Goal: Task Accomplishment & Management: Manage account settings

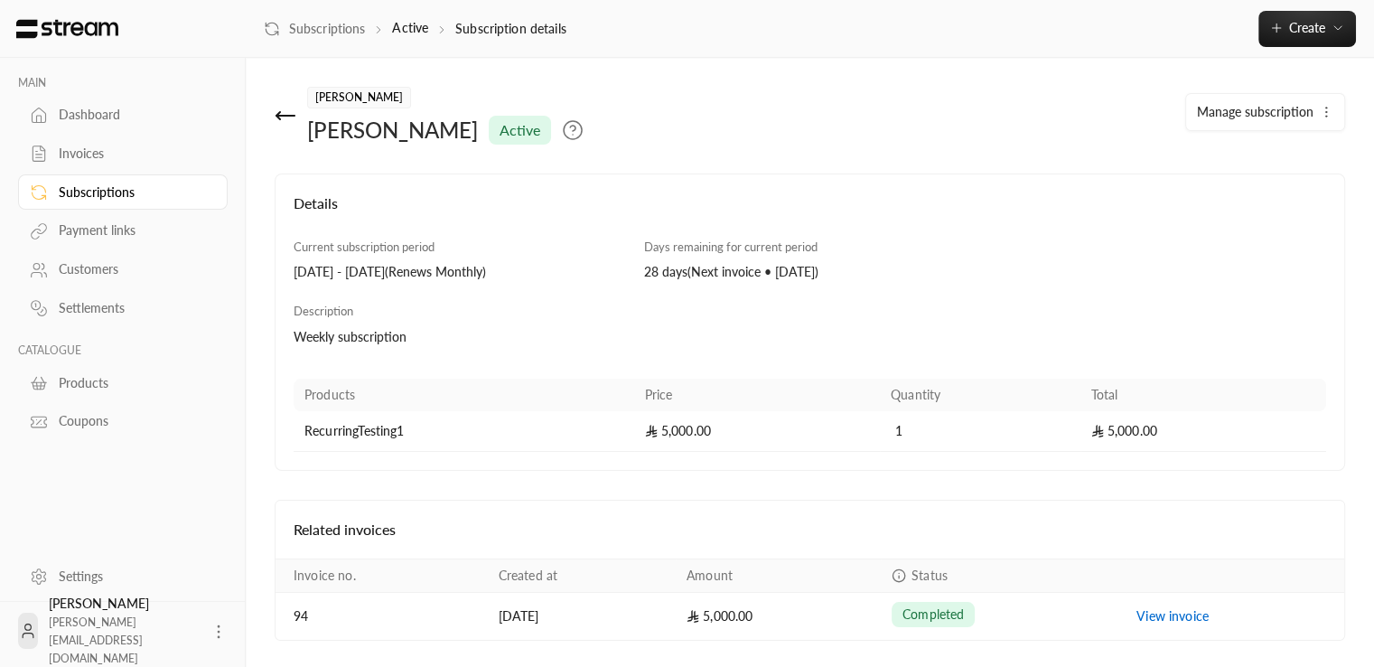
scroll to position [55, 0]
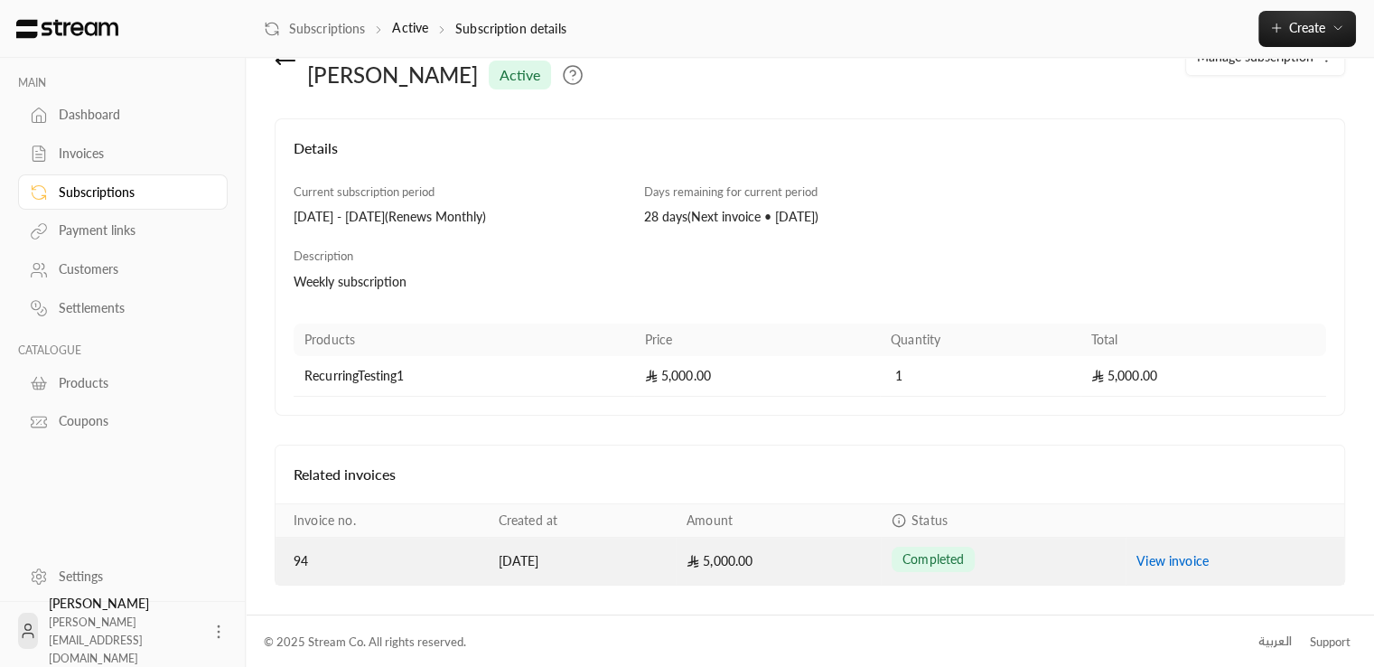
click at [1179, 558] on link "View invoice" at bounding box center [1173, 560] width 72 height 15
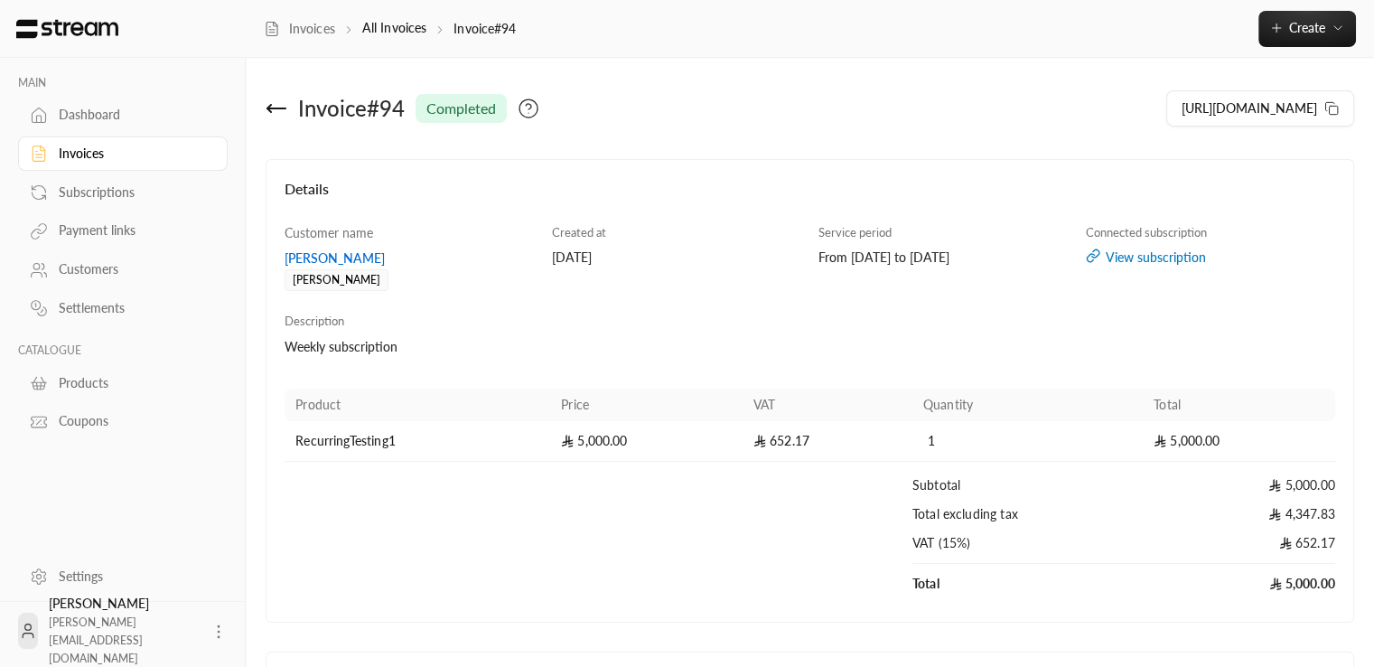
click at [1118, 259] on div "View subscription" at bounding box center [1210, 257] width 249 height 18
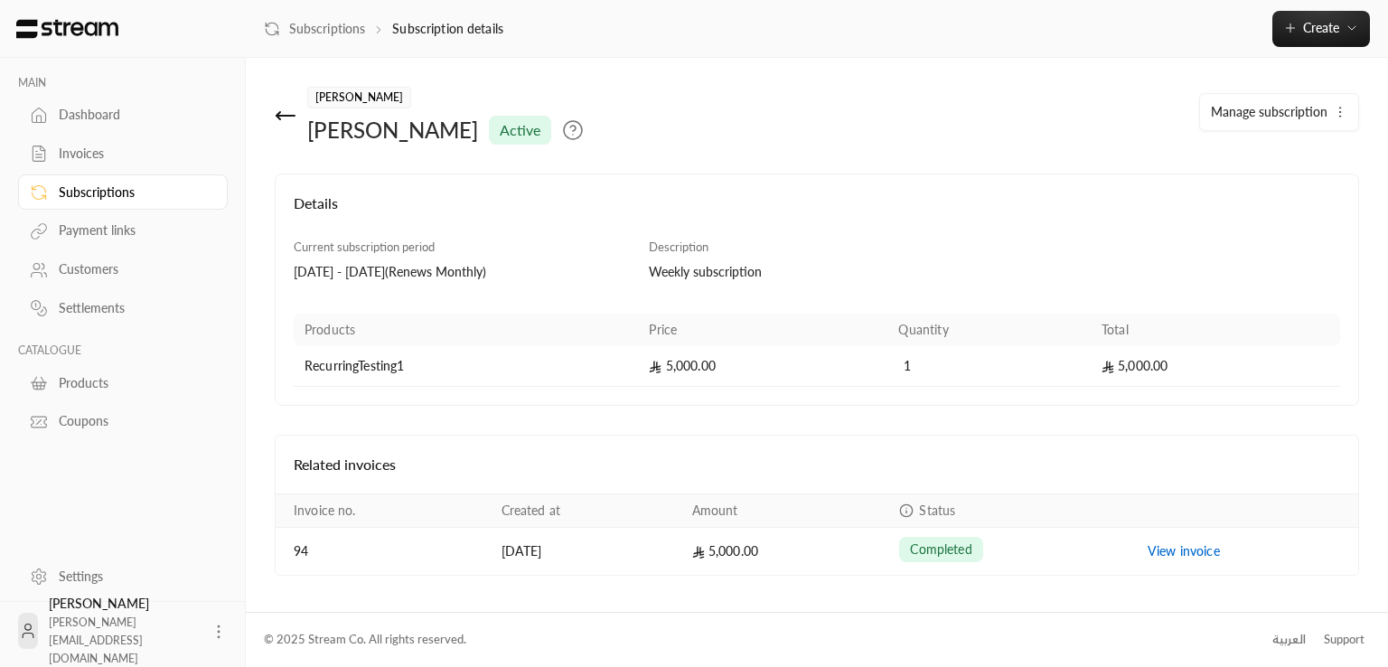
click at [1283, 107] on span "Manage subscription" at bounding box center [1269, 111] width 117 height 15
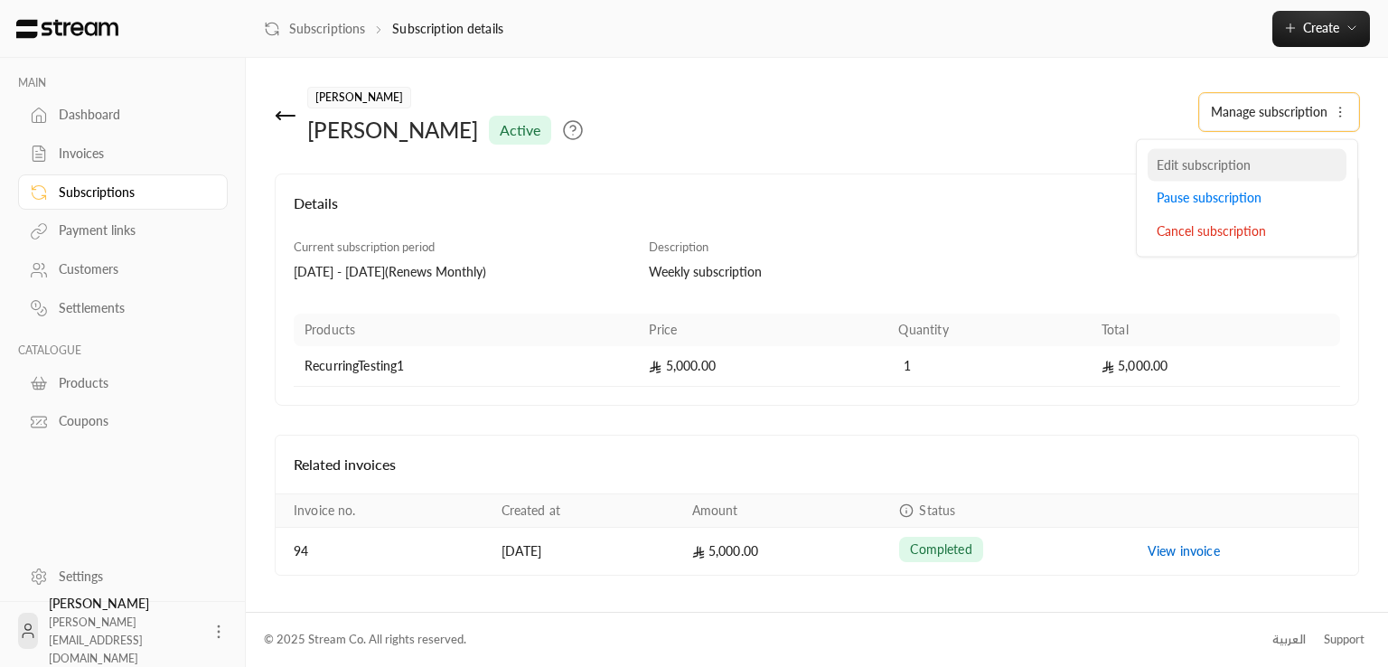
click at [1213, 163] on span "Edit subscription" at bounding box center [1204, 163] width 94 height 15
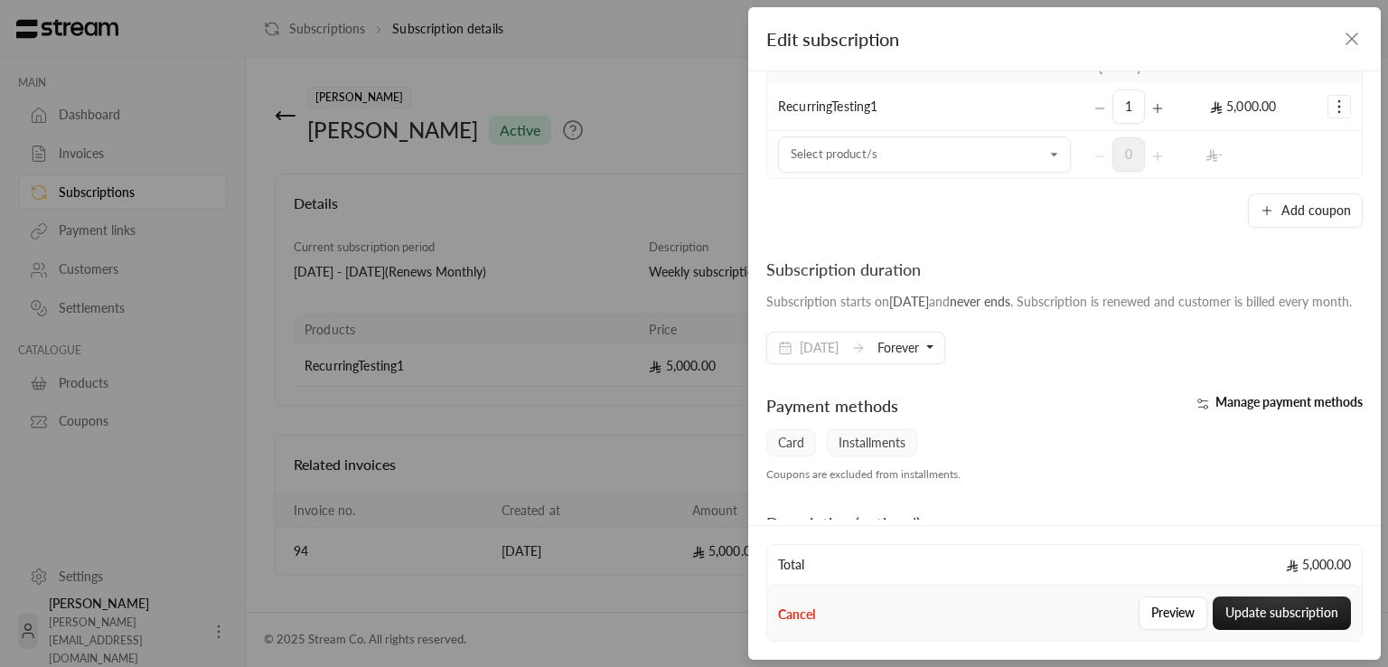
scroll to position [336, 0]
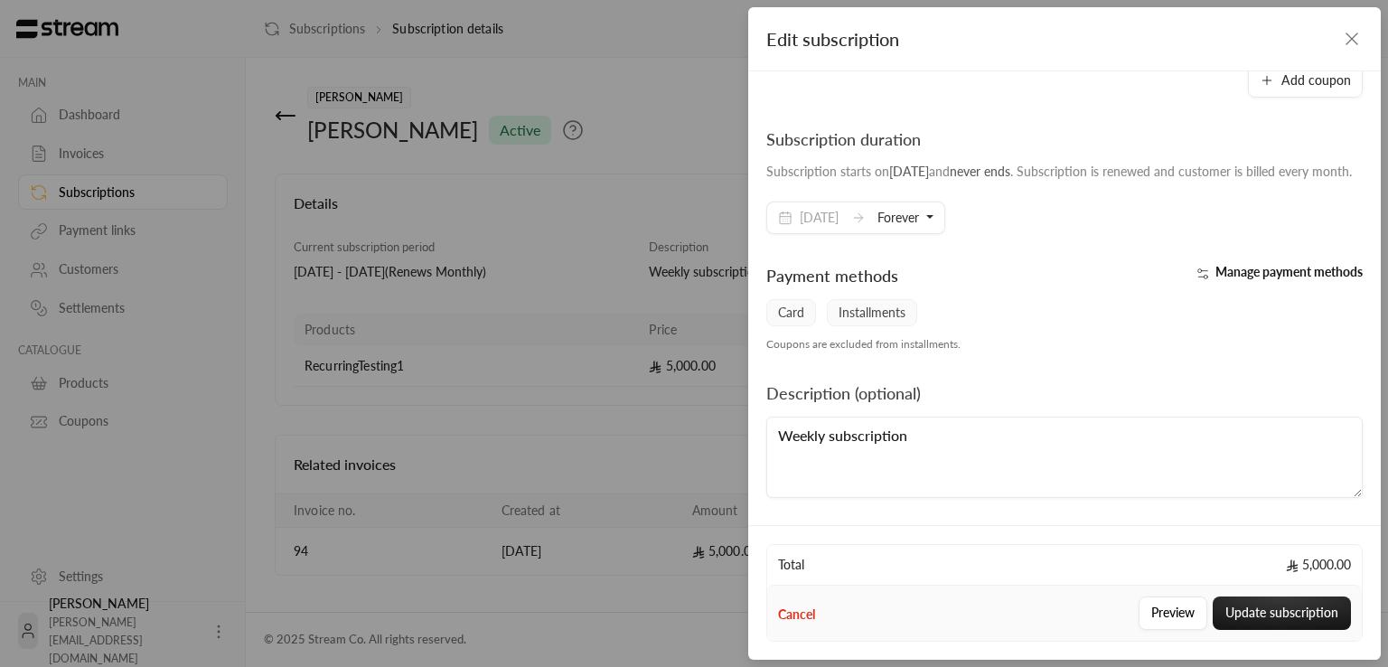
click at [1290, 264] on span "Manage payment methods" at bounding box center [1288, 271] width 147 height 15
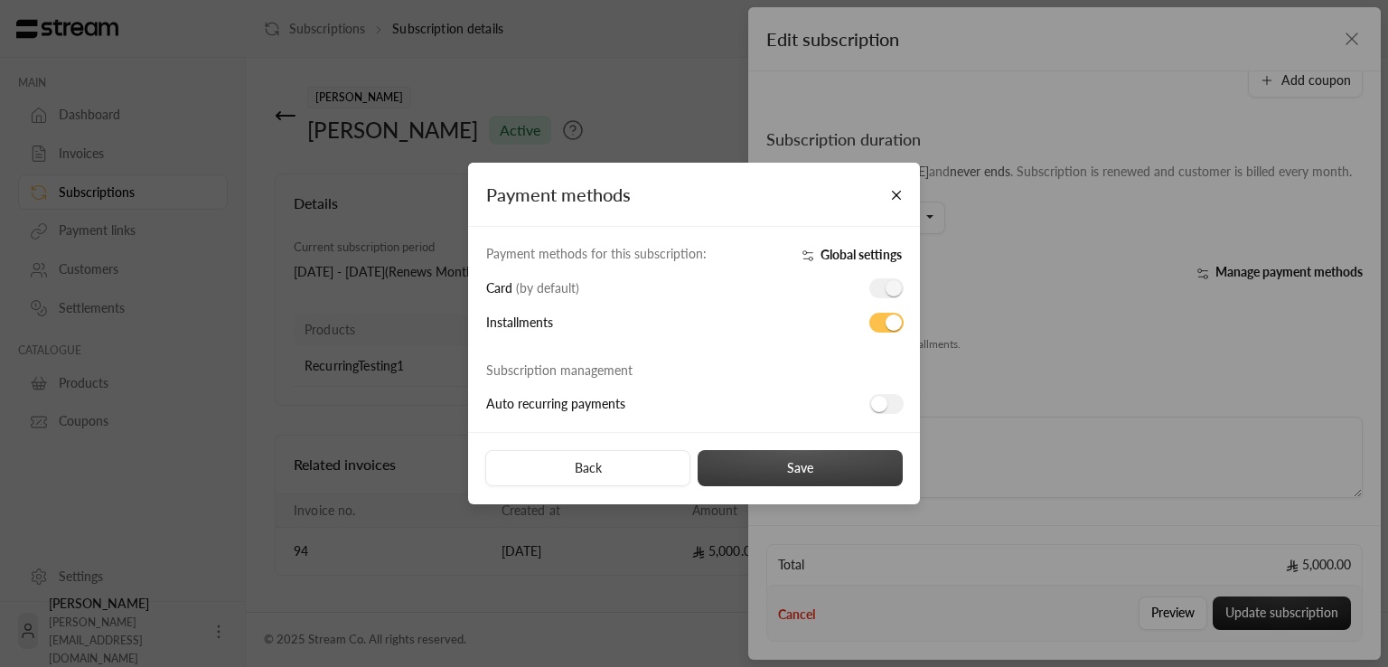
click at [797, 460] on button "Save" at bounding box center [800, 468] width 205 height 36
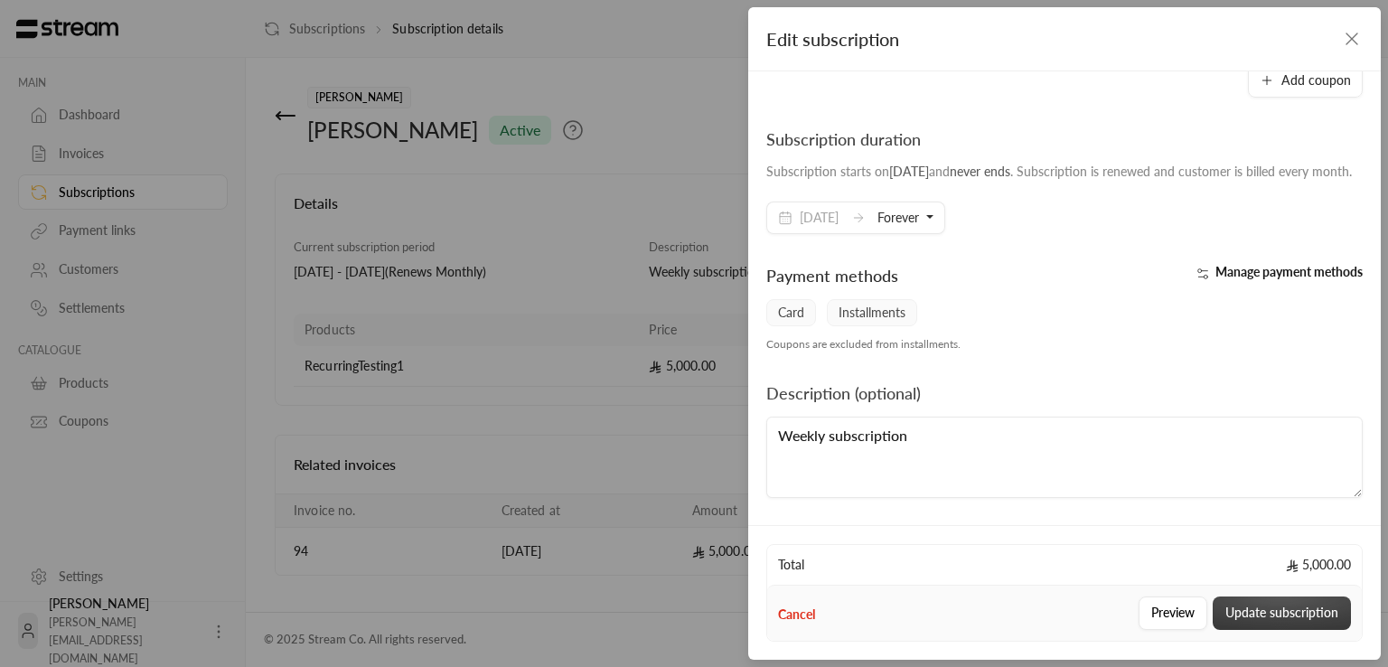
click at [1267, 608] on button "Update subscription" at bounding box center [1282, 612] width 138 height 33
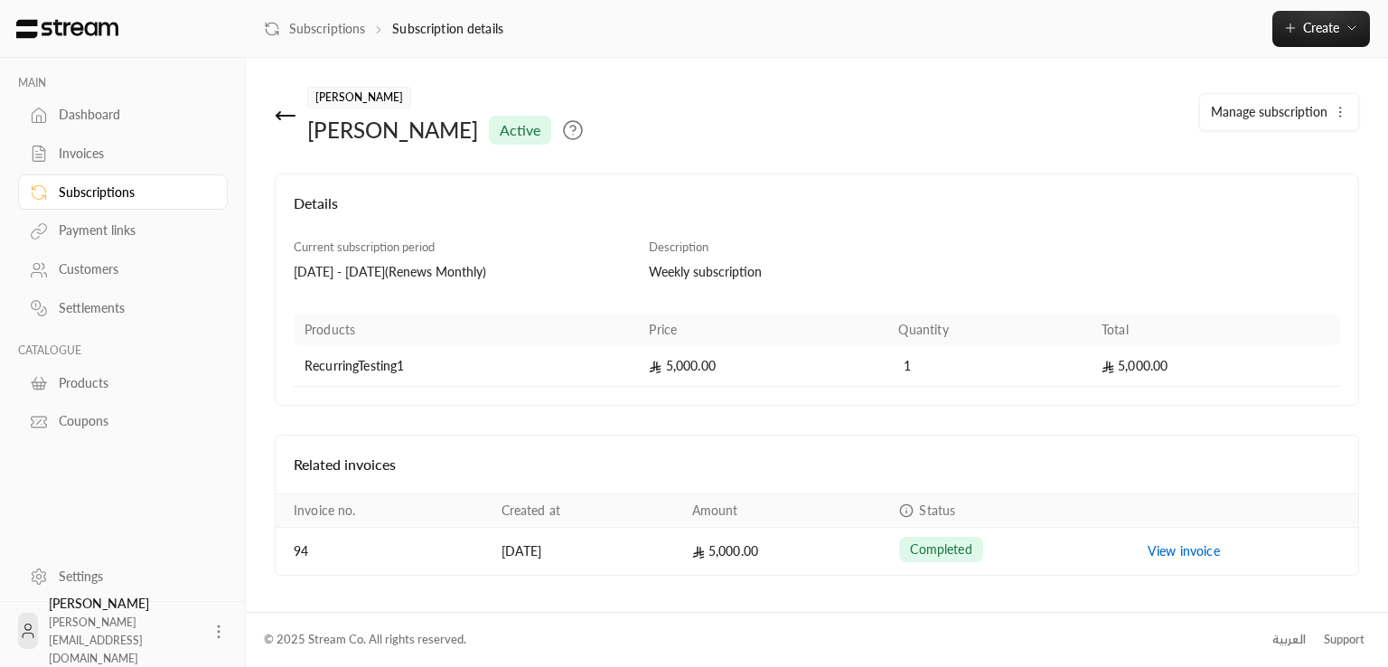
click at [1044, 155] on div "[PERSON_NAME] active Manage subscription" at bounding box center [817, 130] width 1102 height 87
